Goal: Task Accomplishment & Management: Manage account settings

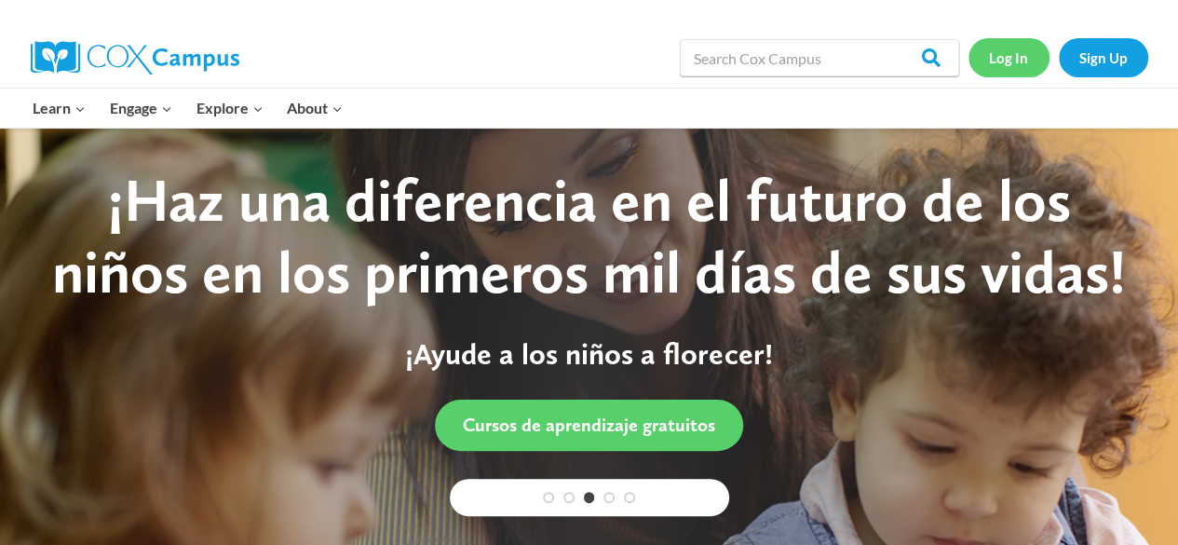
click at [1014, 51] on link "Log In" at bounding box center [1008, 57] width 81 height 38
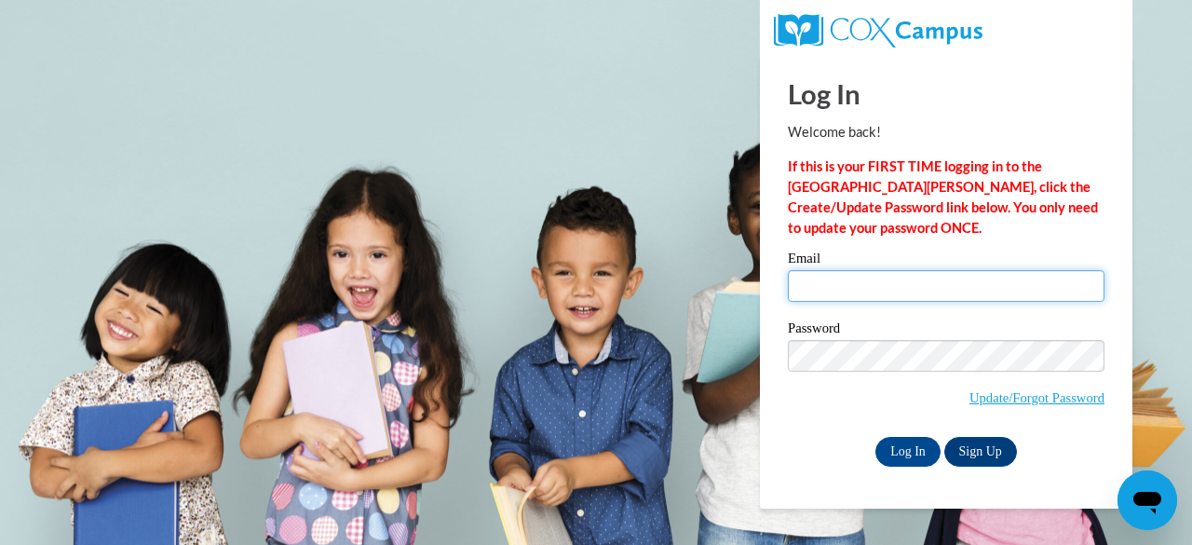
click at [869, 280] on input "Email" at bounding box center [946, 286] width 317 height 32
click at [890, 291] on input "Email" at bounding box center [946, 286] width 317 height 32
type input "lotharya@fortschools.org"
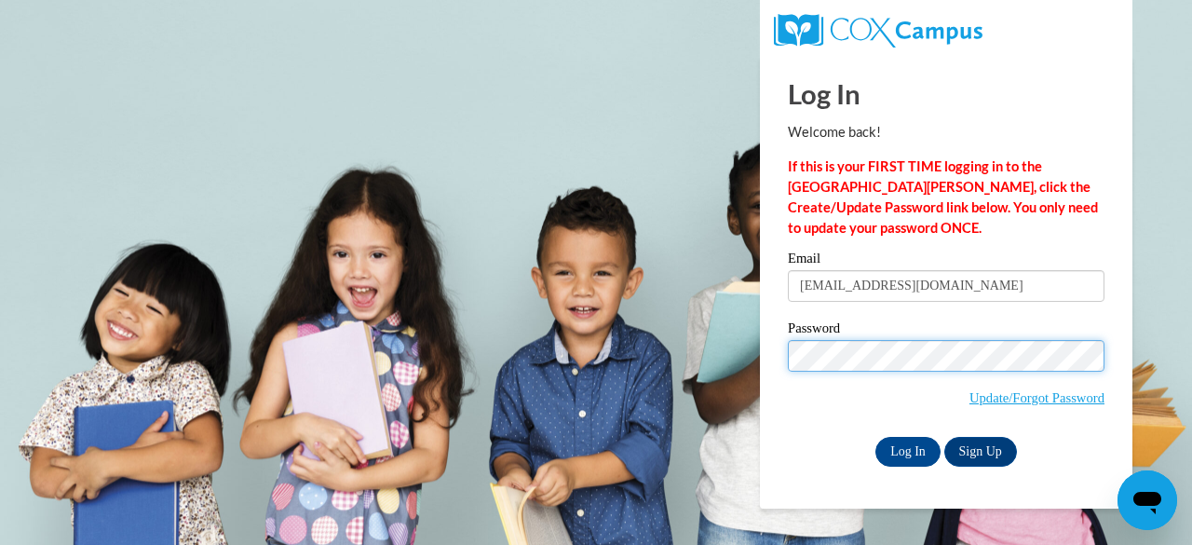
click at [875, 437] on input "Log In" at bounding box center [907, 452] width 65 height 30
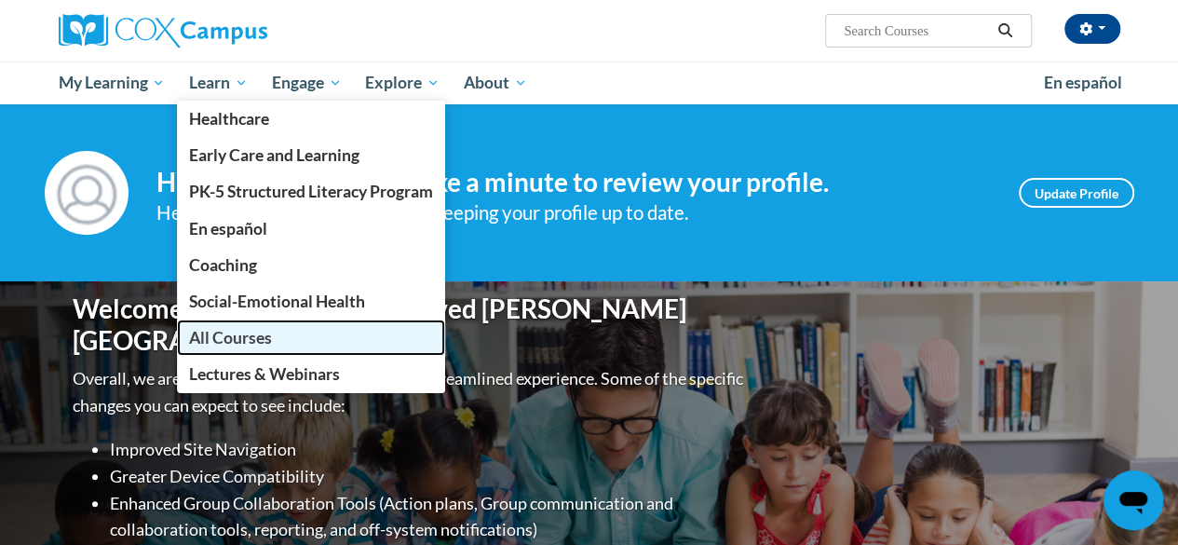
click at [217, 342] on span "All Courses" at bounding box center [230, 338] width 83 height 20
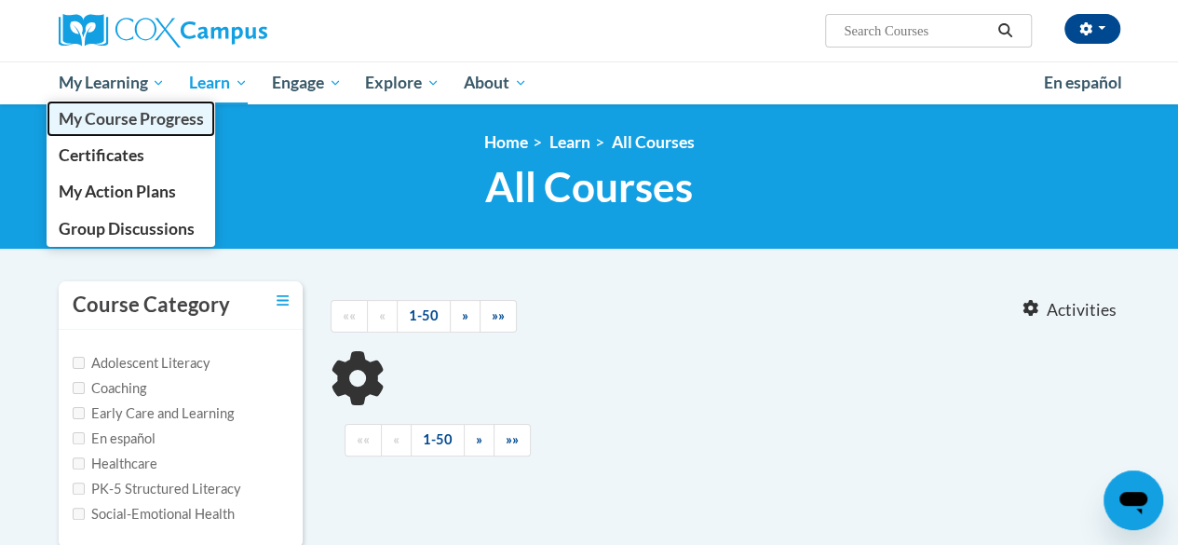
click at [122, 115] on span "My Course Progress" at bounding box center [130, 119] width 145 height 20
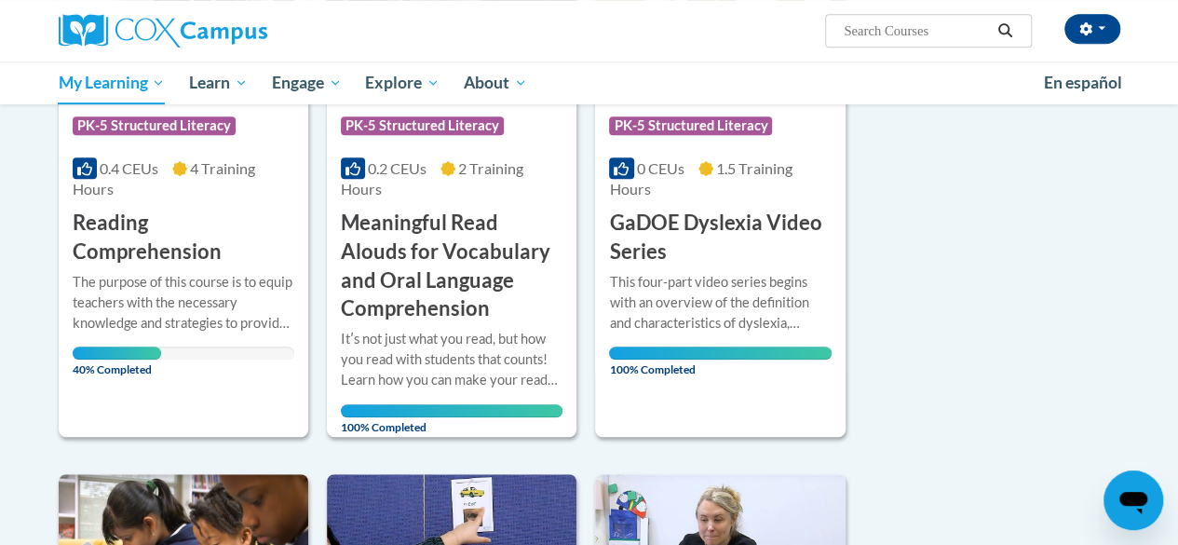
scroll to position [432, 0]
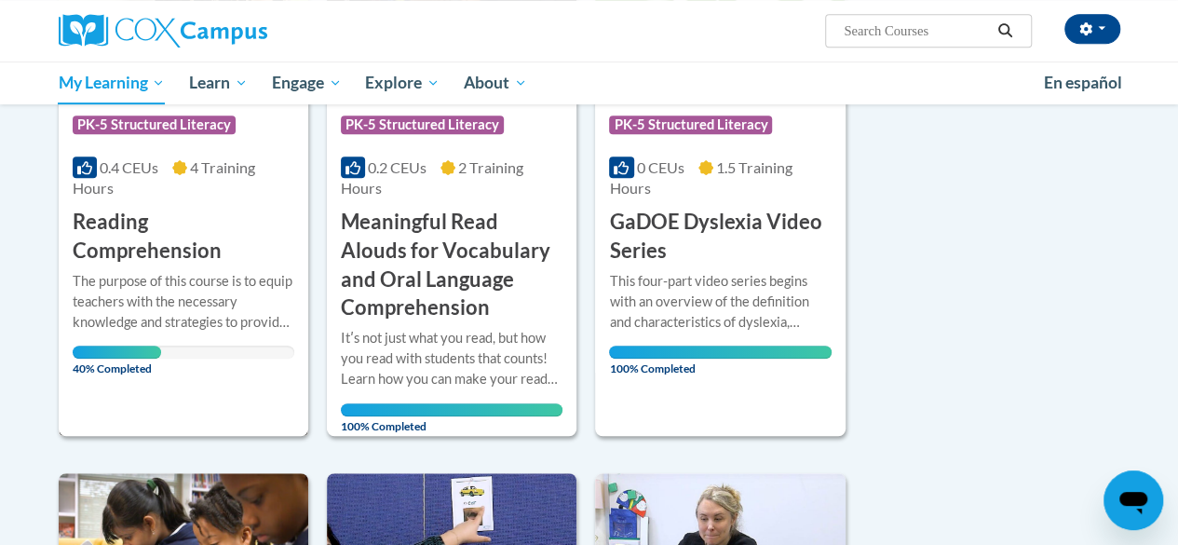
click at [140, 258] on h3 "Reading Comprehension" at bounding box center [184, 237] width 222 height 58
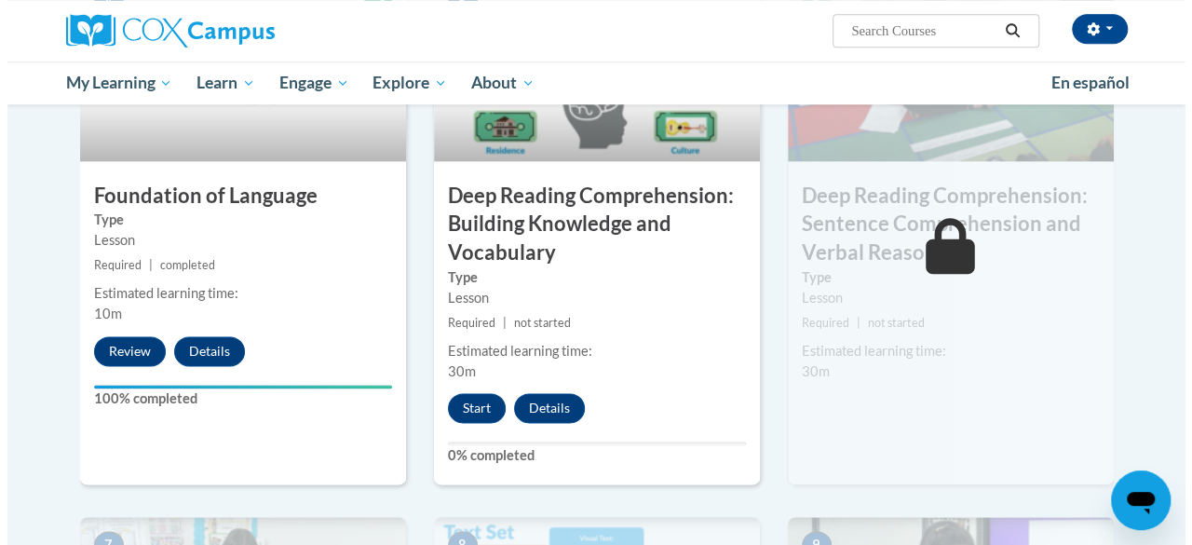
scroll to position [1001, 0]
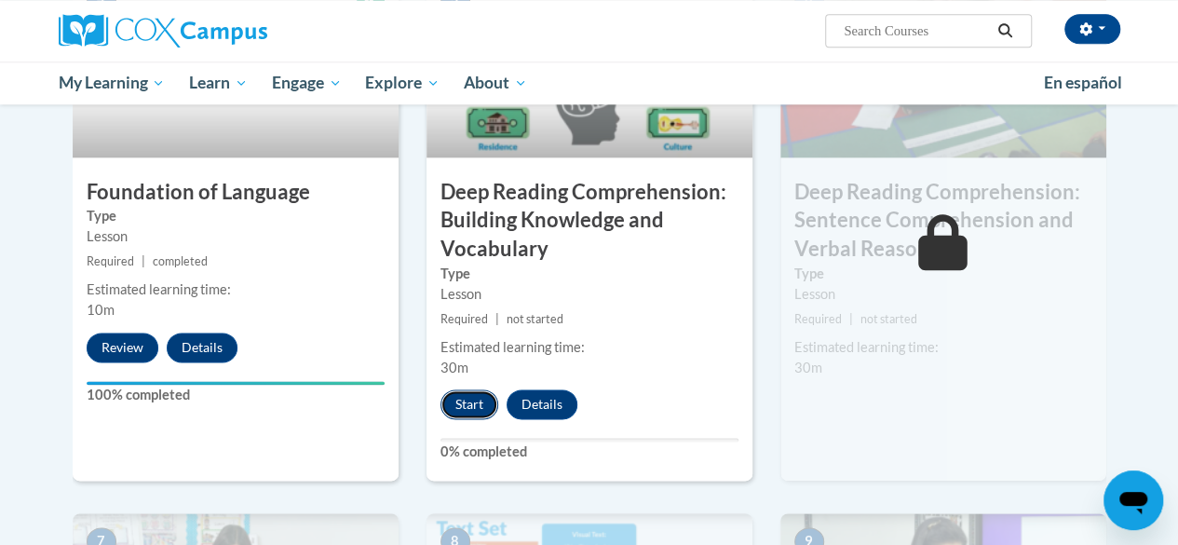
click at [460, 412] on button "Start" at bounding box center [469, 404] width 58 height 30
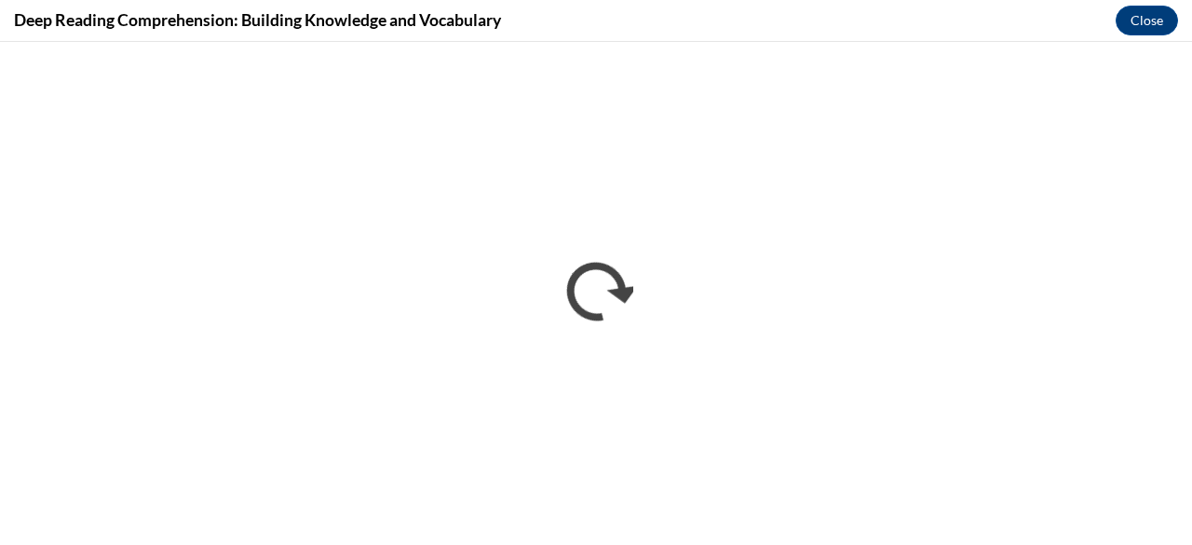
scroll to position [0, 0]
